Goal: Information Seeking & Learning: Find specific page/section

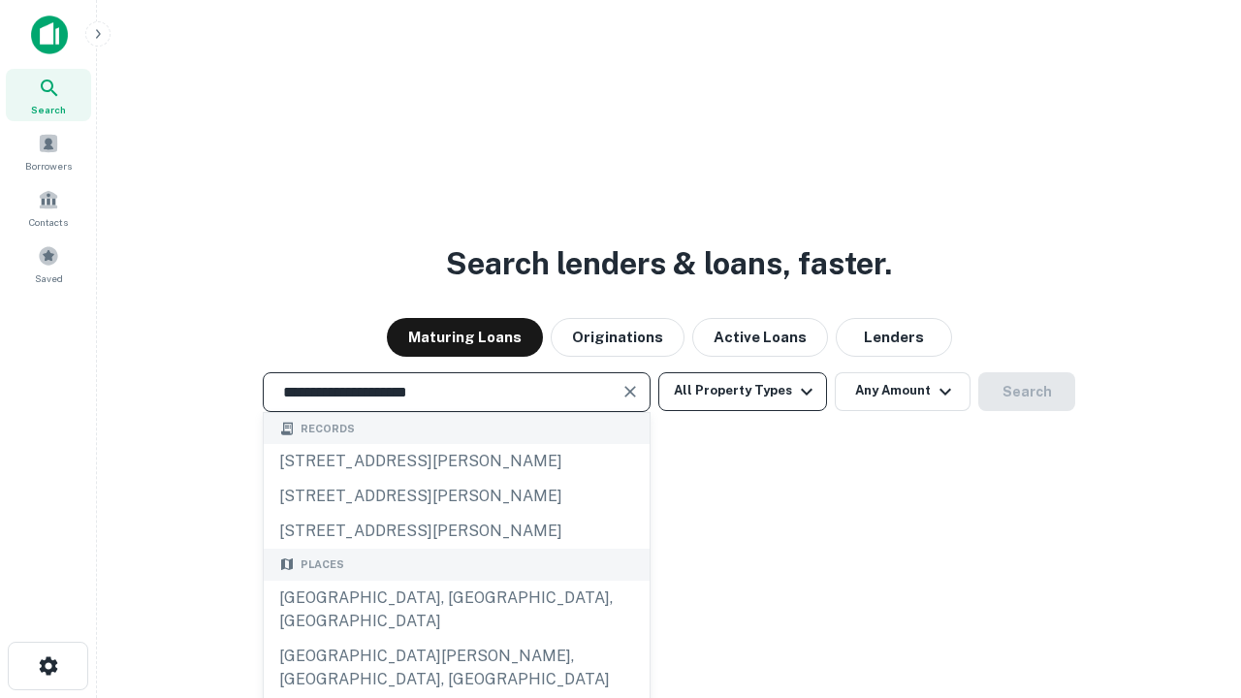
click at [456, 639] on div "[GEOGRAPHIC_DATA], [GEOGRAPHIC_DATA], [GEOGRAPHIC_DATA]" at bounding box center [457, 610] width 386 height 58
type input "**********"
click at [743, 391] on button "All Property Types" at bounding box center [742, 391] width 169 height 39
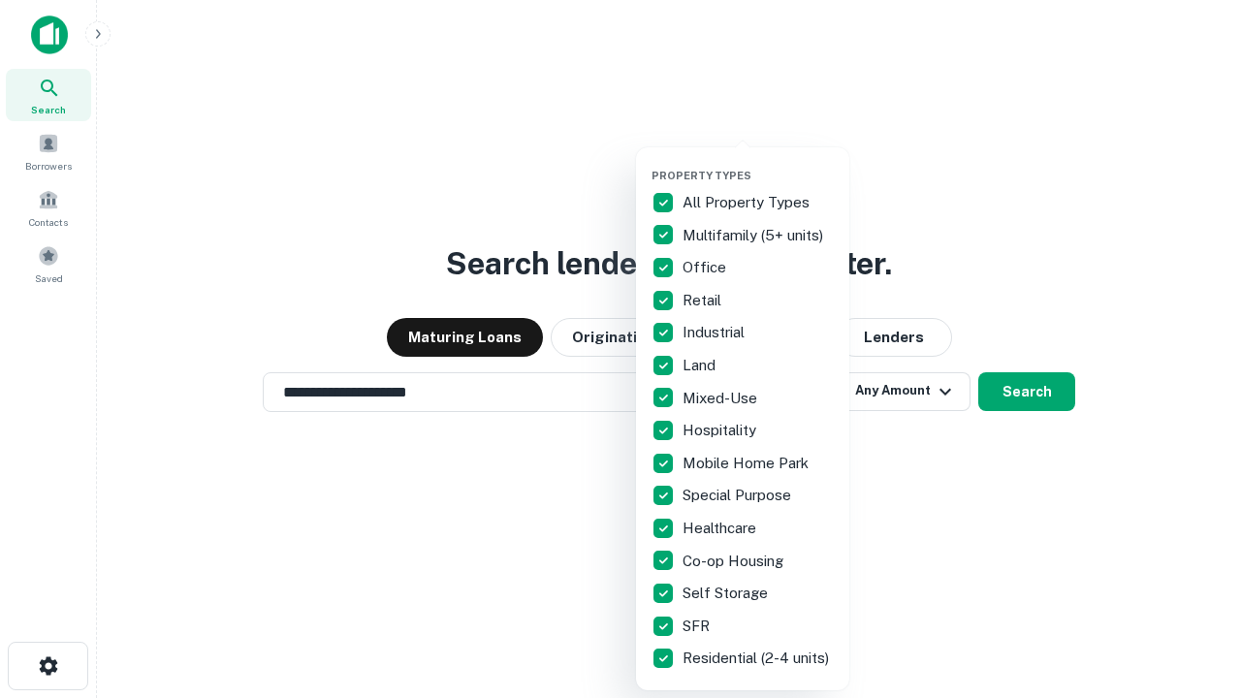
click at [758, 163] on button "button" at bounding box center [758, 163] width 213 height 1
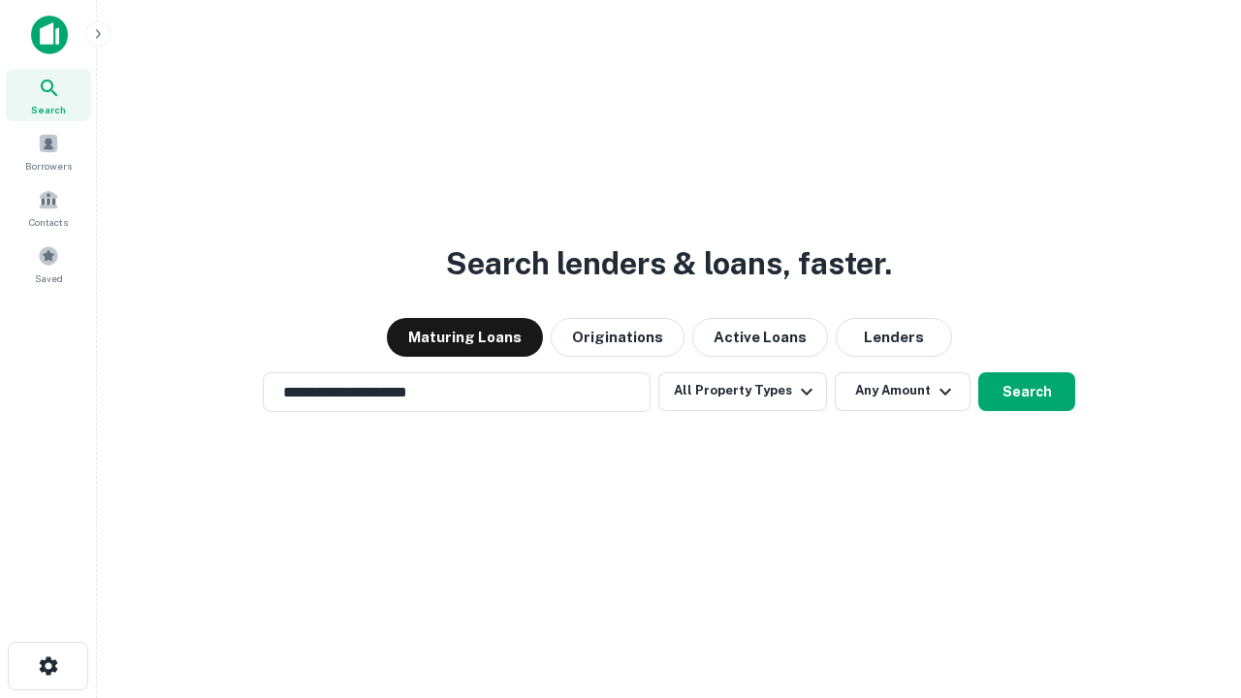
scroll to position [30, 0]
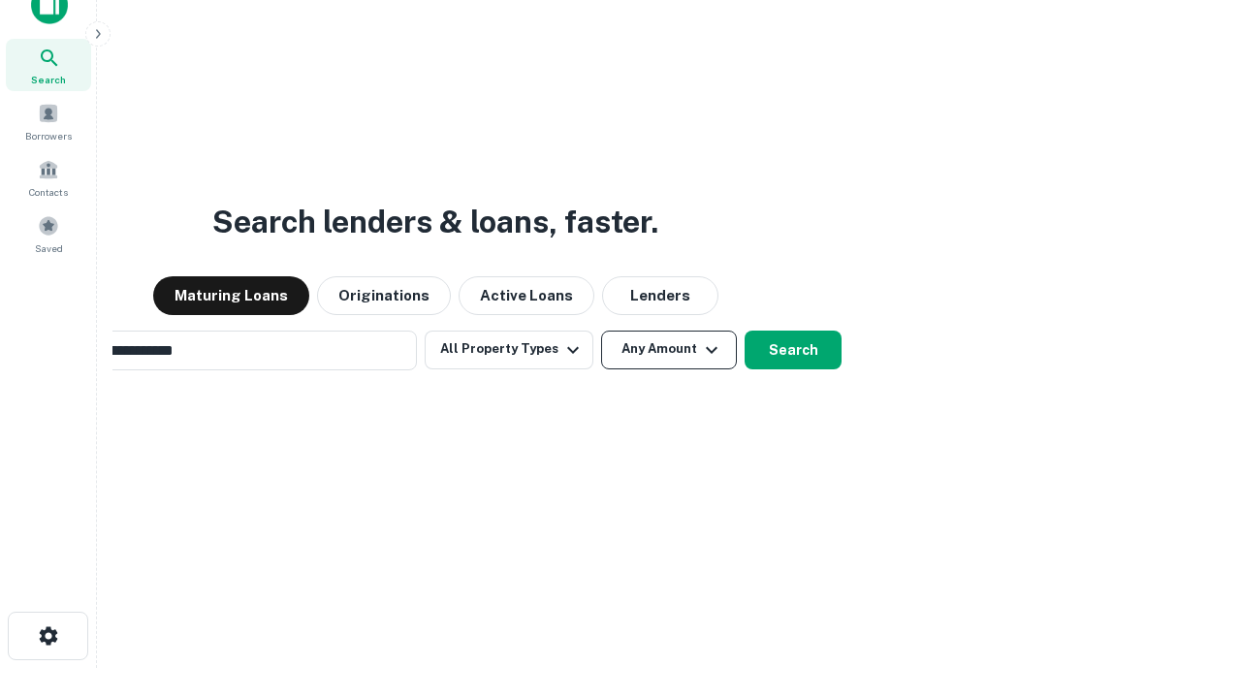
click at [601, 331] on button "Any Amount" at bounding box center [669, 350] width 136 height 39
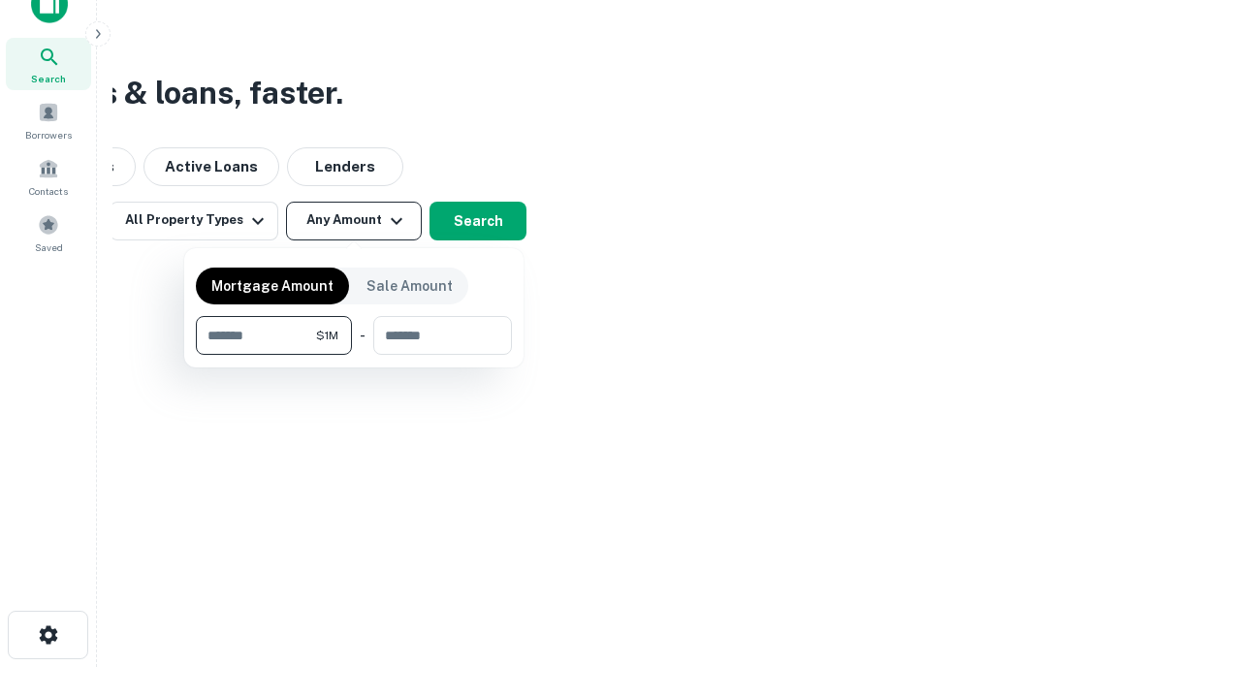
type input "*******"
click at [354, 355] on button "button" at bounding box center [354, 355] width 316 height 1
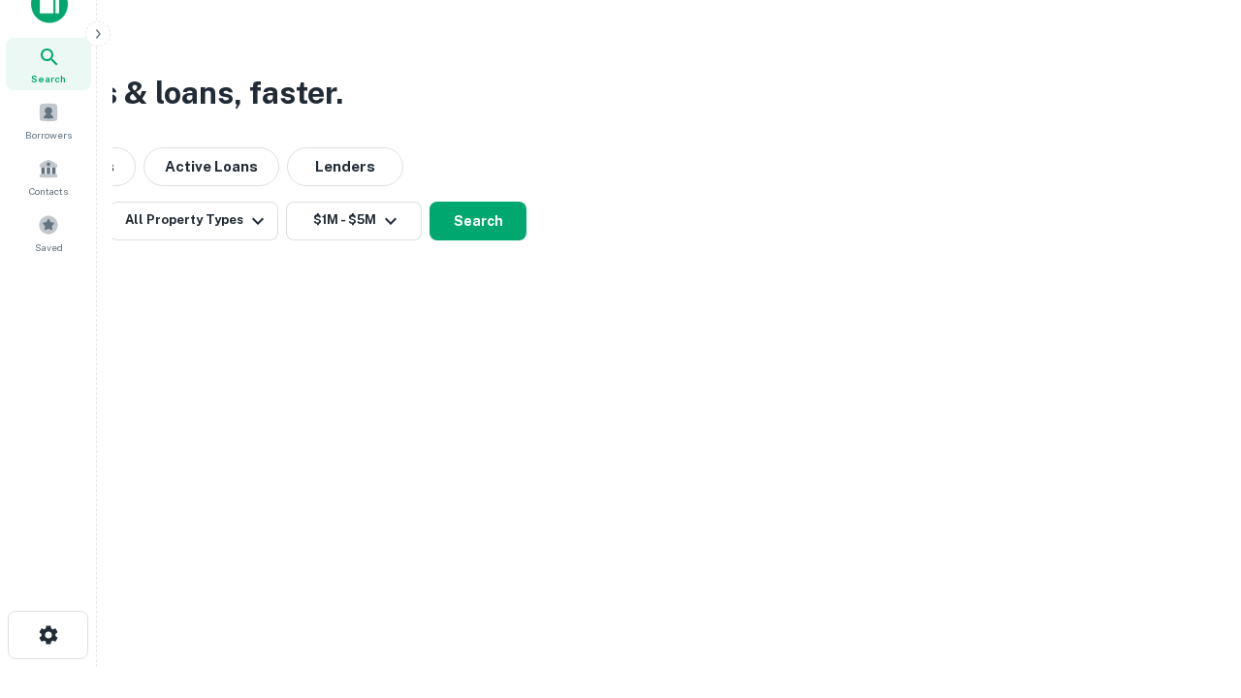
scroll to position [12, 358]
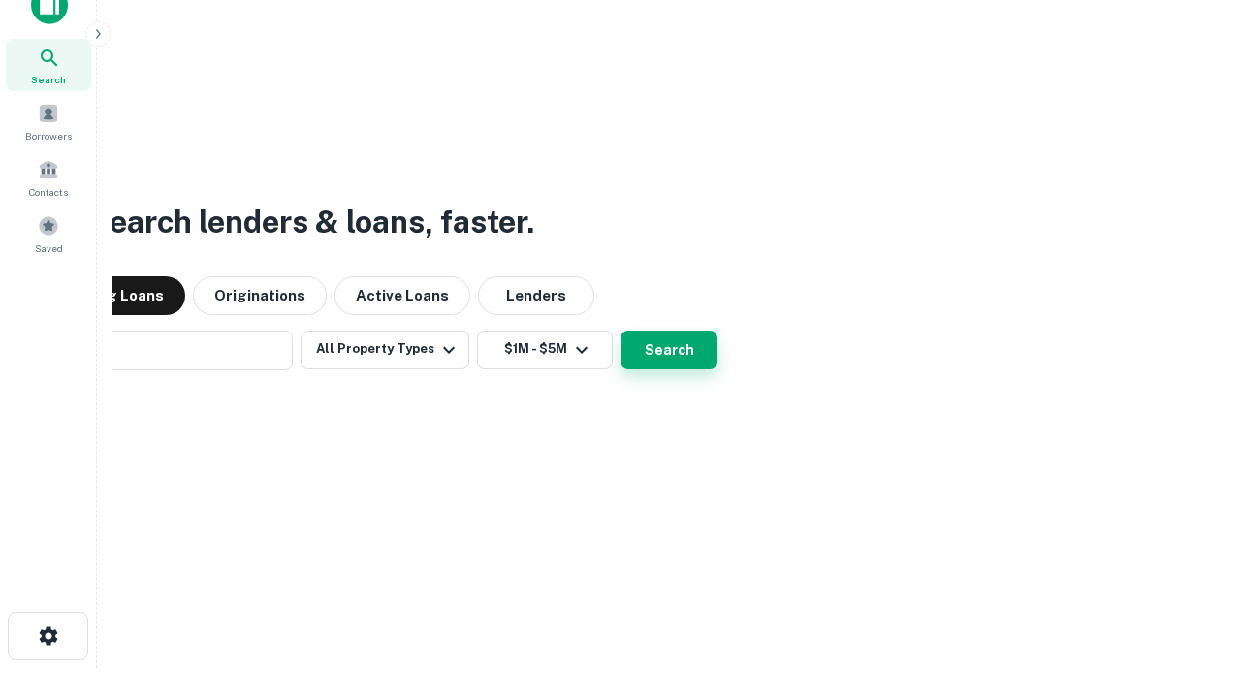
click at [621, 331] on button "Search" at bounding box center [669, 350] width 97 height 39
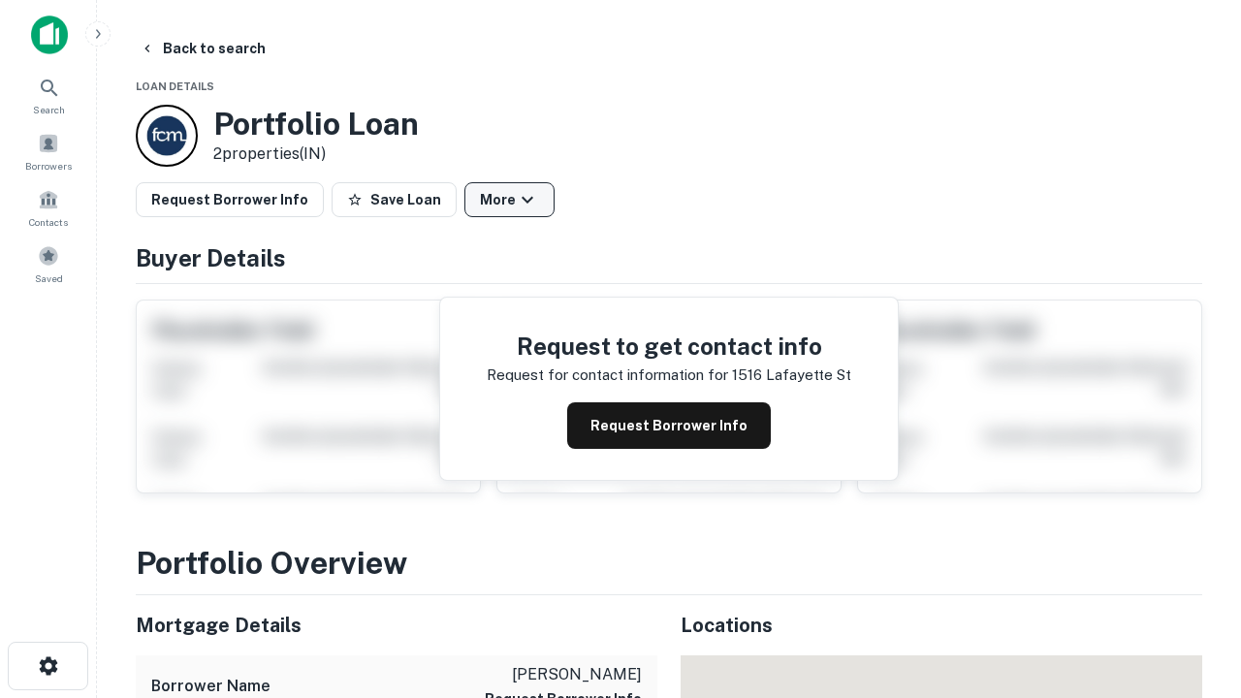
click at [509, 200] on button "More" at bounding box center [509, 199] width 90 height 35
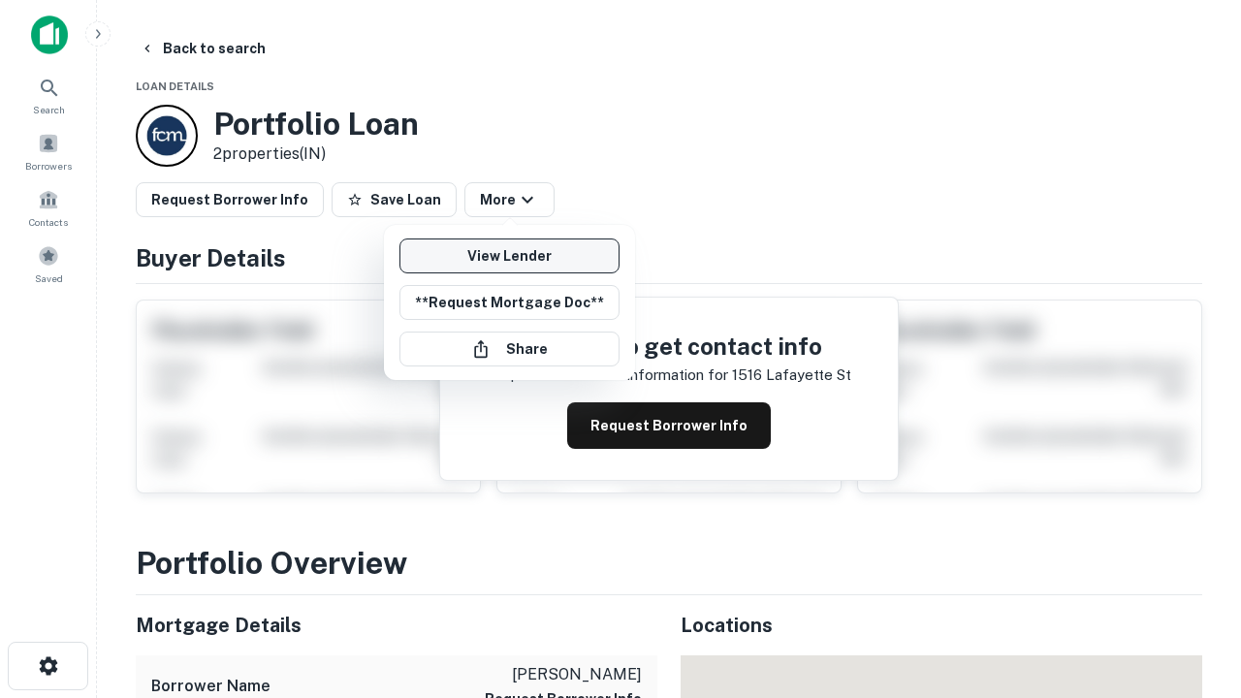
click at [509, 256] on link "View Lender" at bounding box center [510, 256] width 220 height 35
